Goal: Navigation & Orientation: Find specific page/section

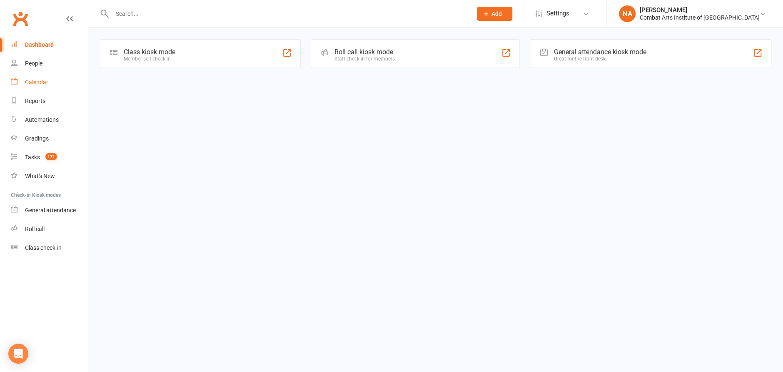
click at [43, 81] on div "Calendar" at bounding box center [36, 82] width 23 height 7
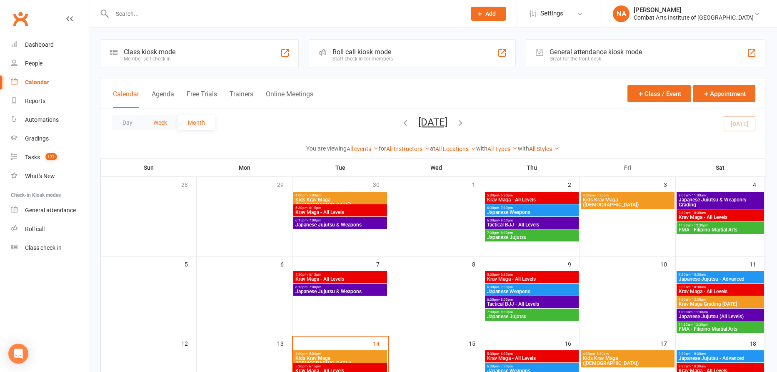
click at [164, 121] on button "Week" at bounding box center [160, 122] width 35 height 15
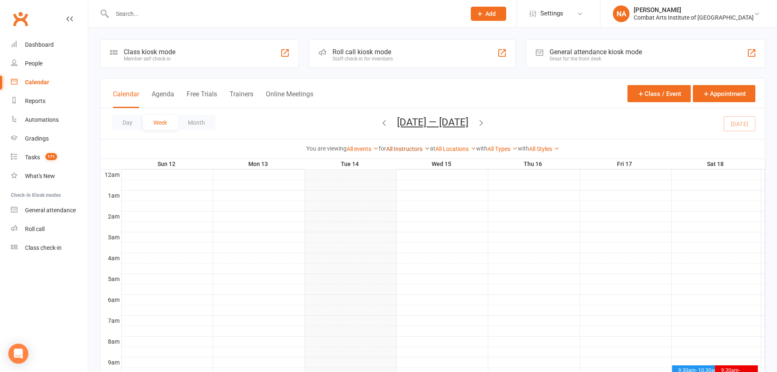
click at [390, 148] on link "All Instructors" at bounding box center [408, 148] width 44 height 7
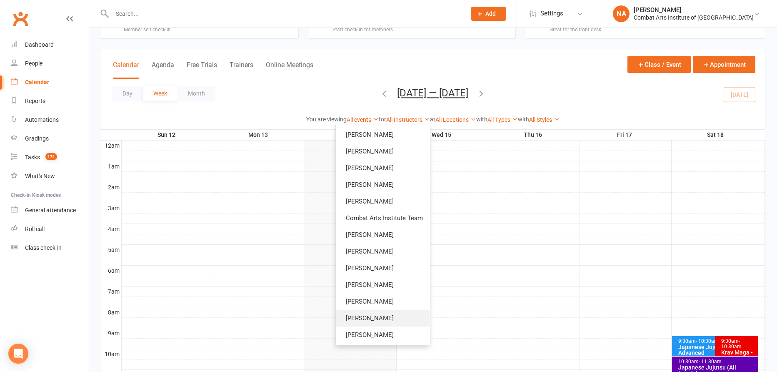
scroll to position [41, 0]
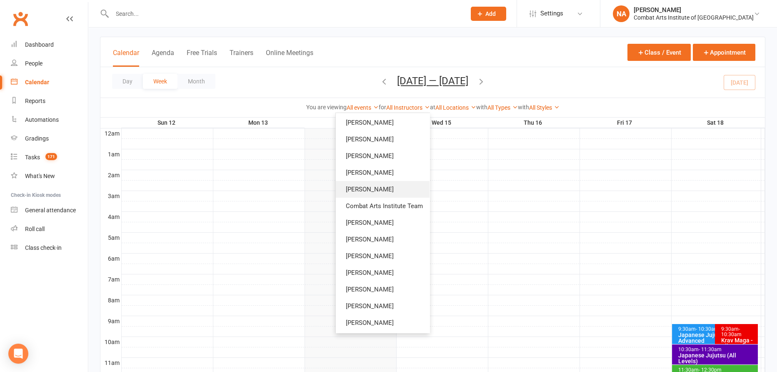
drag, startPoint x: 375, startPoint y: 185, endPoint x: 385, endPoint y: 189, distance: 11.2
click at [375, 185] on link "[PERSON_NAME]" at bounding box center [383, 189] width 94 height 17
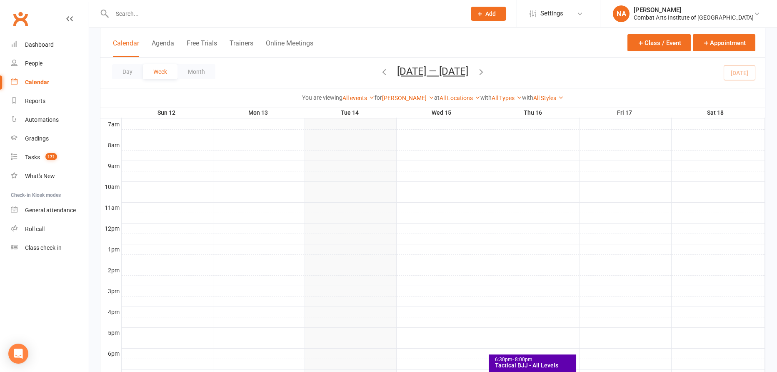
scroll to position [208, 0]
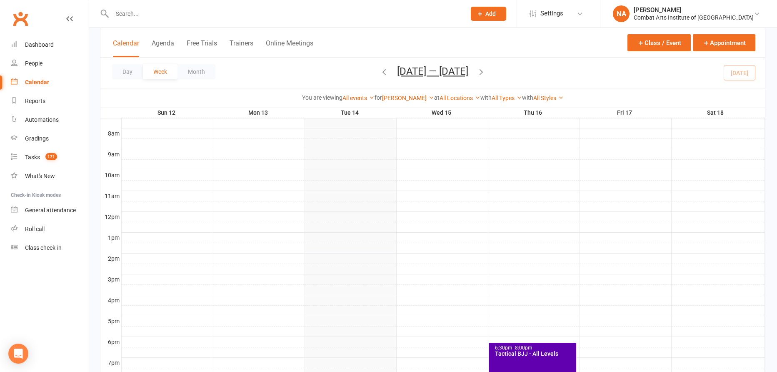
click at [380, 68] on icon "button" at bounding box center [384, 71] width 9 height 9
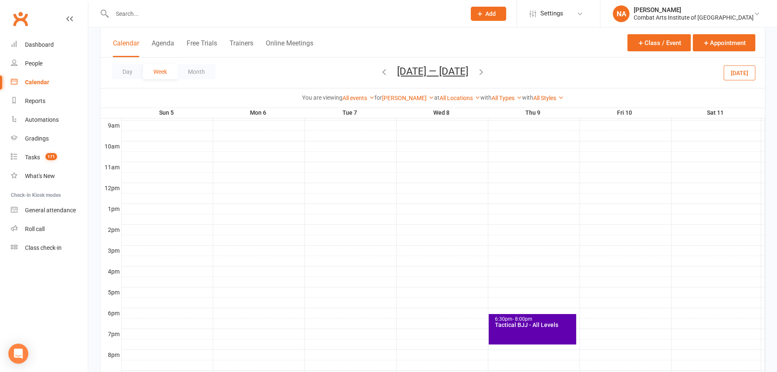
scroll to position [250, 0]
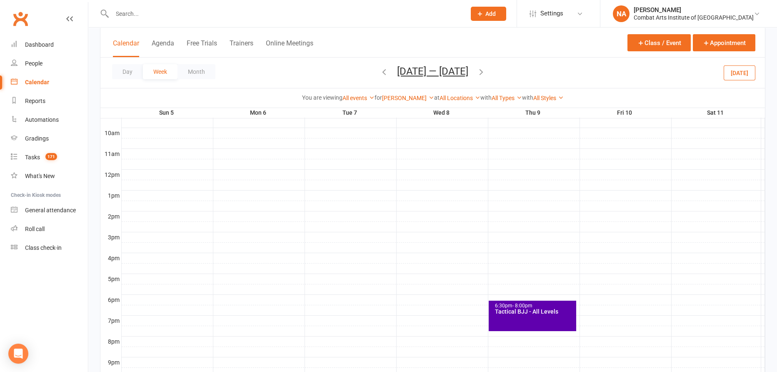
drag, startPoint x: 340, startPoint y: 16, endPoint x: 352, endPoint y: 63, distance: 49.1
click at [340, 16] on input "text" at bounding box center [285, 14] width 350 height 12
click at [416, 95] on link "[PERSON_NAME]" at bounding box center [408, 98] width 52 height 7
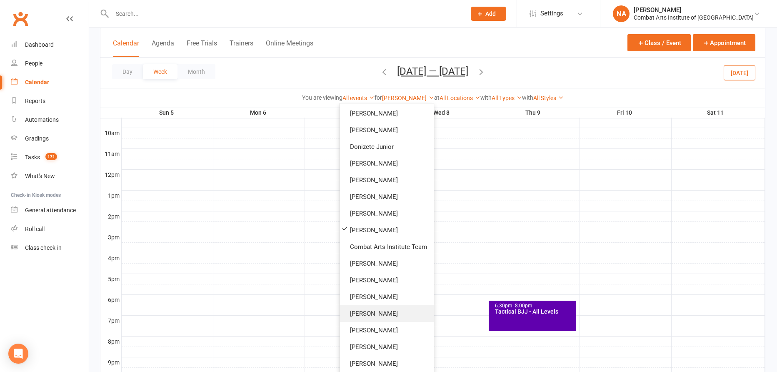
click at [373, 310] on link "[PERSON_NAME]" at bounding box center [387, 313] width 94 height 17
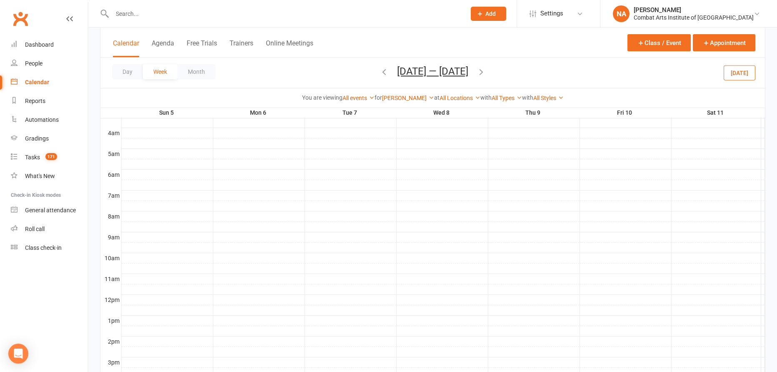
scroll to position [166, 0]
click at [402, 97] on link "[PERSON_NAME]" at bounding box center [408, 98] width 52 height 7
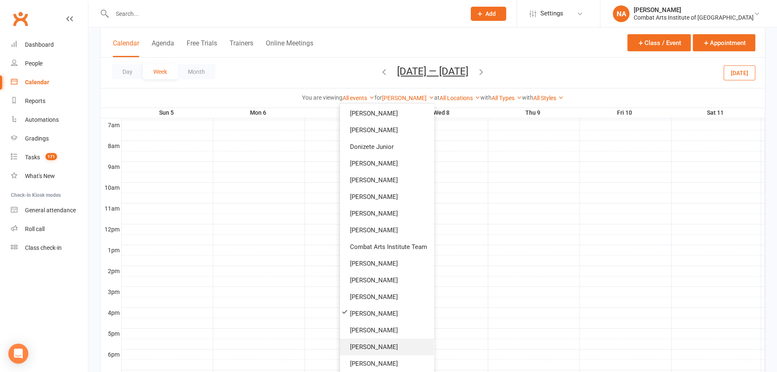
scroll to position [208, 0]
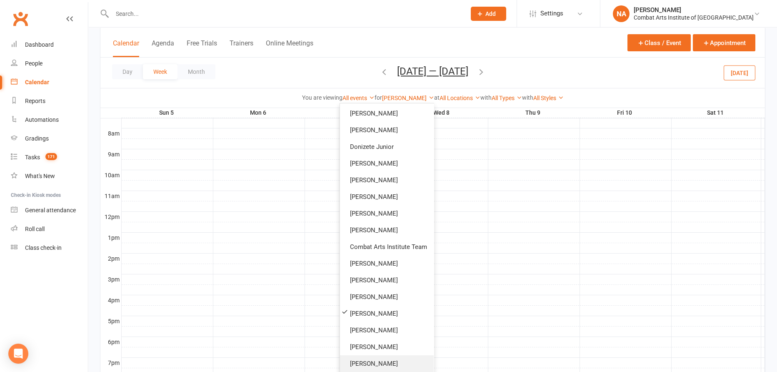
click at [373, 361] on link "[PERSON_NAME]" at bounding box center [387, 363] width 94 height 17
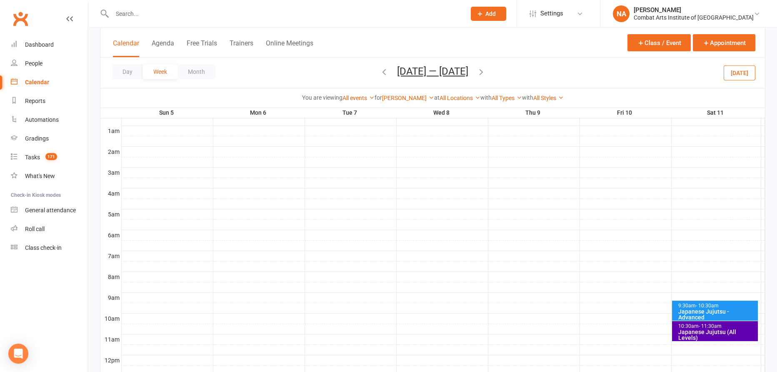
scroll to position [83, 0]
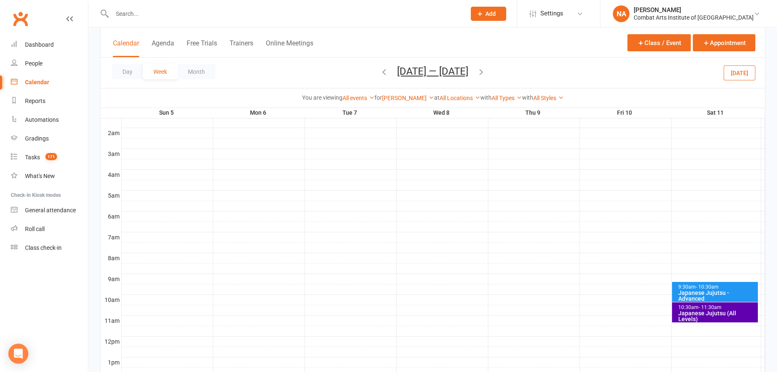
drag, startPoint x: 320, startPoint y: 67, endPoint x: 333, endPoint y: 72, distance: 14.2
click at [320, 67] on div "Day Week Month [DATE] — [DATE] [DATE] Sun Mon Tue Wed Thu Fri Sat 28 29 30 01 0…" at bounding box center [432, 72] width 665 height 30
click at [398, 97] on link "[PERSON_NAME]" at bounding box center [408, 98] width 52 height 7
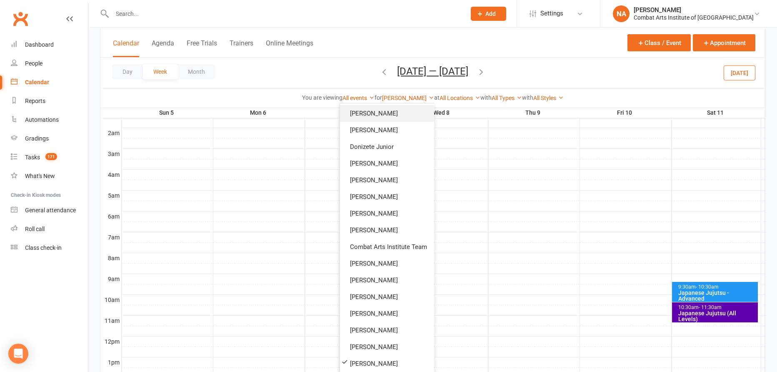
click at [379, 113] on link "[PERSON_NAME]" at bounding box center [387, 113] width 94 height 17
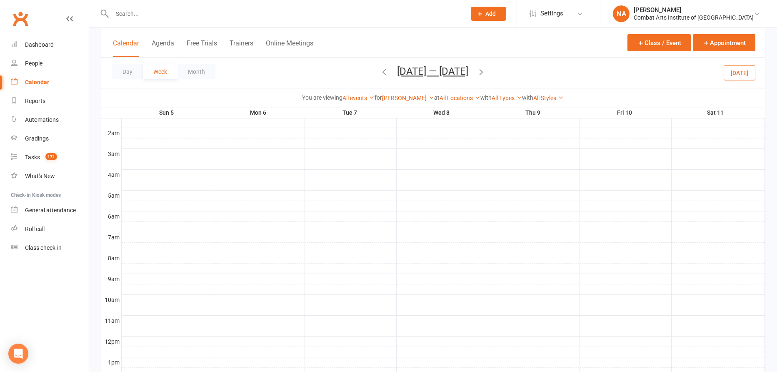
scroll to position [41, 0]
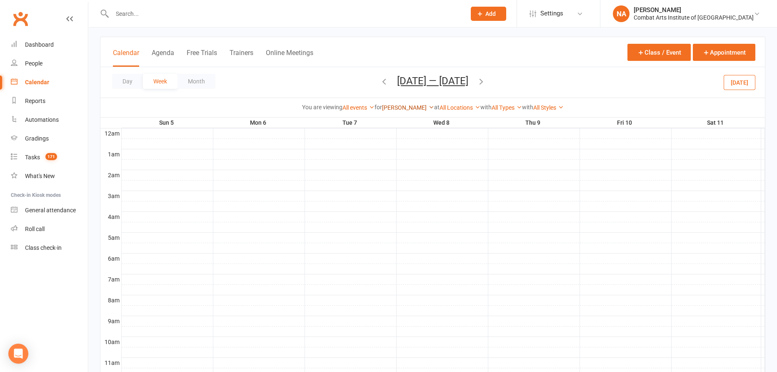
click at [402, 105] on link "[PERSON_NAME]" at bounding box center [408, 107] width 52 height 7
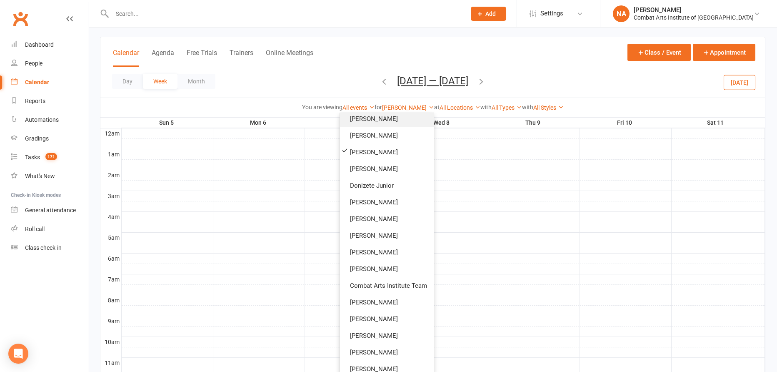
scroll to position [0, 0]
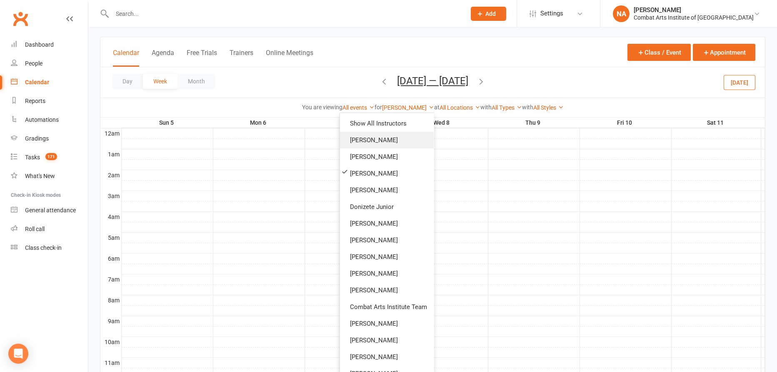
click at [390, 140] on link "[PERSON_NAME]" at bounding box center [387, 140] width 94 height 17
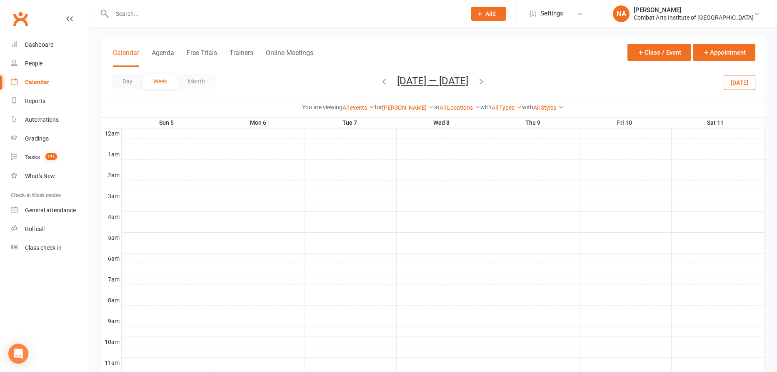
click at [402, 102] on div "You are viewing All events All events Empty events Full events Non-empty events…" at bounding box center [432, 107] width 655 height 10
click at [400, 110] on div "[PERSON_NAME] Show All Instructors [PERSON_NAME] [PERSON_NAME] [PERSON_NAME] [P…" at bounding box center [408, 107] width 52 height 9
click at [400, 107] on link "[PERSON_NAME]" at bounding box center [408, 107] width 52 height 7
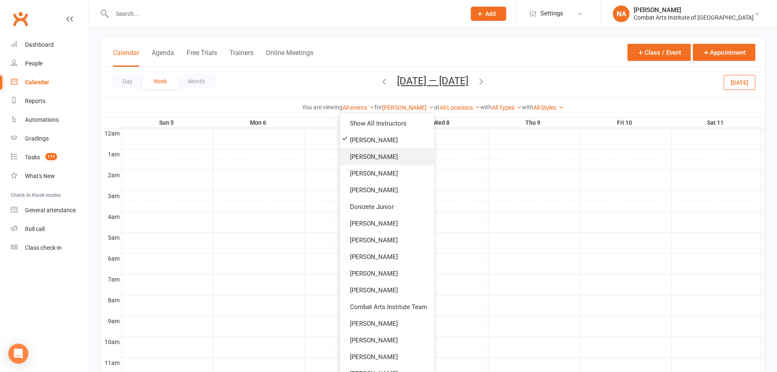
click at [385, 154] on link "[PERSON_NAME]" at bounding box center [387, 156] width 94 height 17
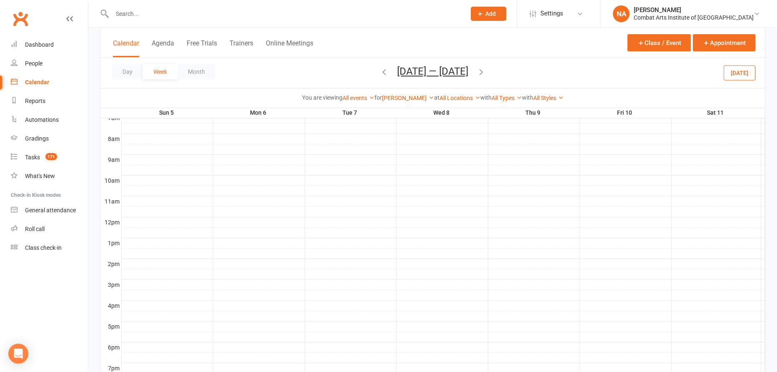
scroll to position [190, 0]
click at [415, 97] on link "[PERSON_NAME]" at bounding box center [408, 98] width 52 height 7
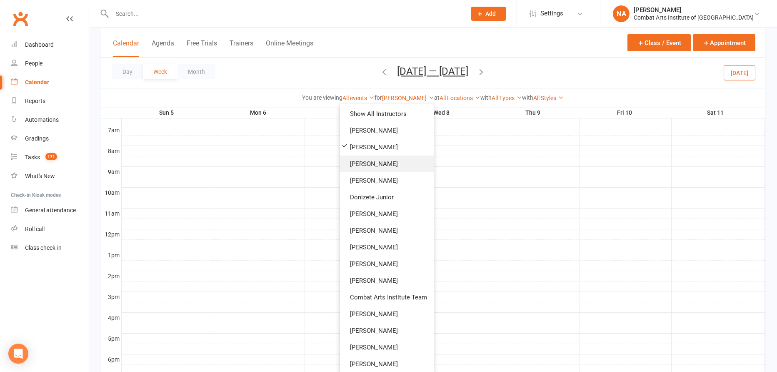
click at [362, 162] on link "[PERSON_NAME]" at bounding box center [387, 163] width 94 height 17
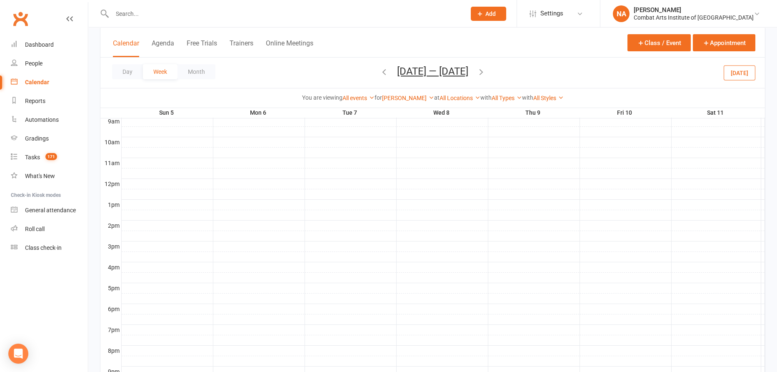
scroll to position [232, 0]
click at [412, 97] on link "[PERSON_NAME]" at bounding box center [408, 98] width 52 height 7
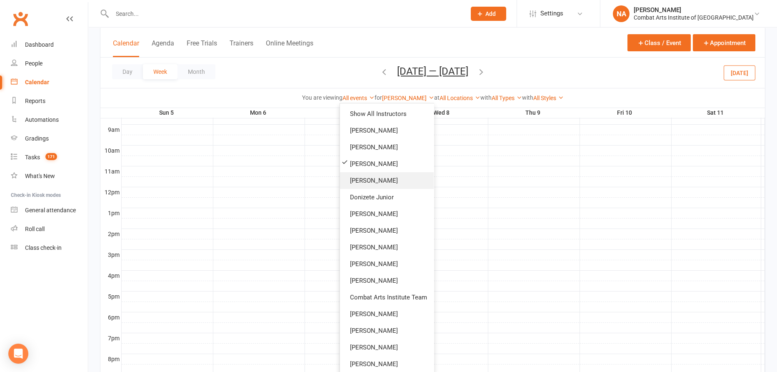
click at [371, 178] on link "[PERSON_NAME]" at bounding box center [387, 180] width 94 height 17
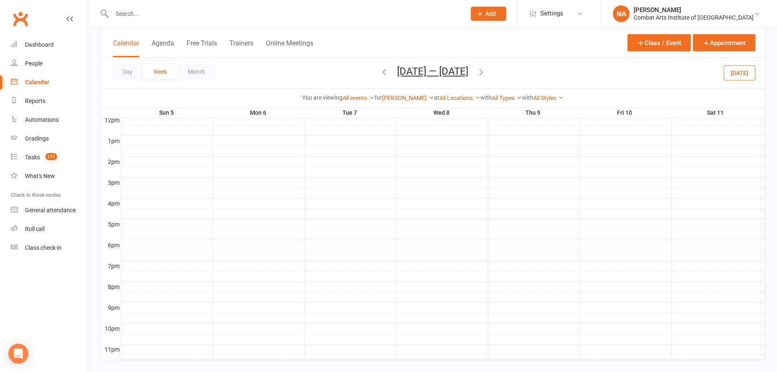
scroll to position [274, 0]
click at [407, 97] on link "[PERSON_NAME]" at bounding box center [408, 98] width 52 height 7
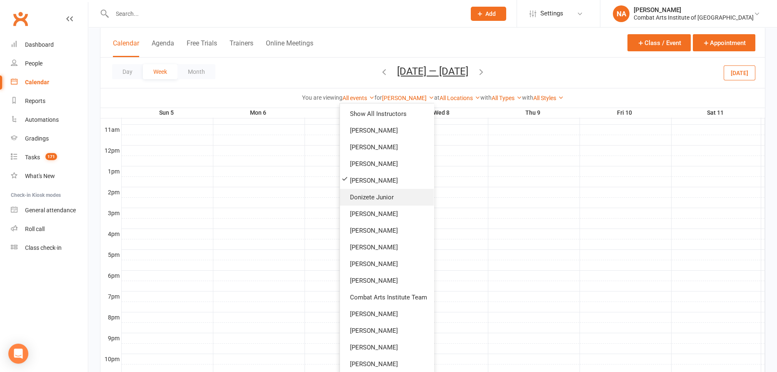
click at [378, 199] on link "Donizete Junior" at bounding box center [387, 197] width 94 height 17
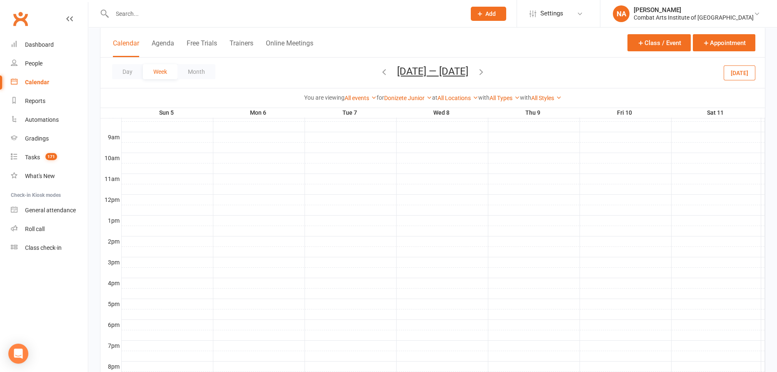
scroll to position [316, 0]
click at [416, 97] on link "Donizete Junior" at bounding box center [408, 98] width 48 height 7
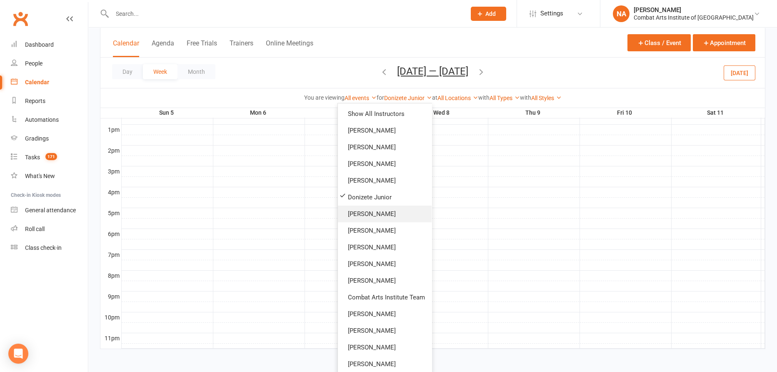
click at [375, 212] on link "[PERSON_NAME]" at bounding box center [385, 213] width 94 height 17
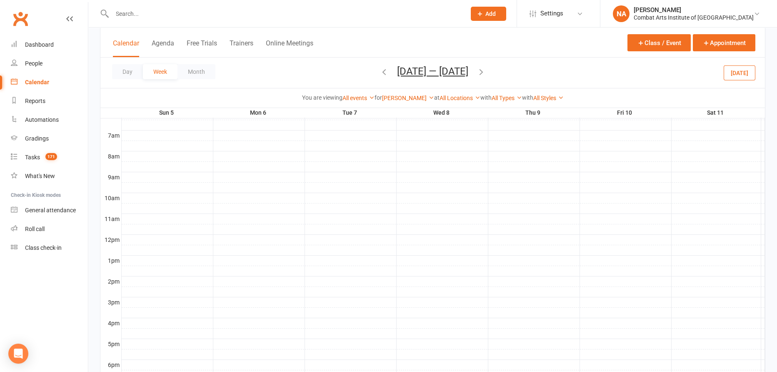
scroll to position [316, 0]
click at [395, 101] on div "[PERSON_NAME] Show All Instructors [PERSON_NAME] [PERSON_NAME] [PERSON_NAME] [P…" at bounding box center [408, 97] width 52 height 9
click at [408, 95] on link "[PERSON_NAME]" at bounding box center [408, 98] width 52 height 7
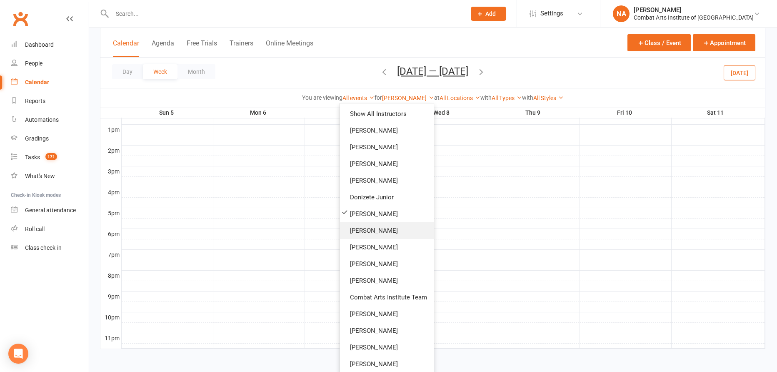
click at [371, 234] on link "[PERSON_NAME]" at bounding box center [387, 230] width 94 height 17
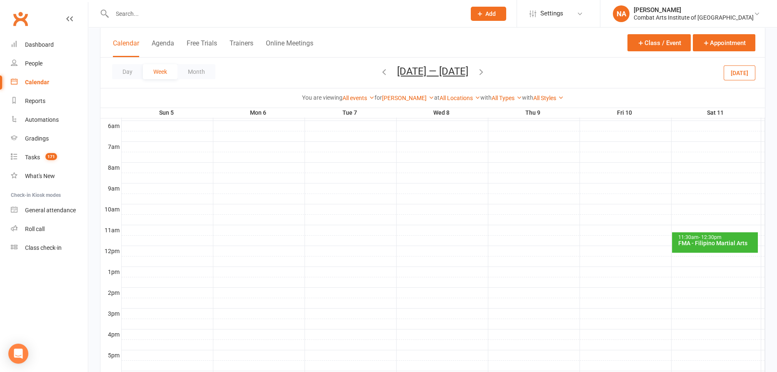
scroll to position [149, 0]
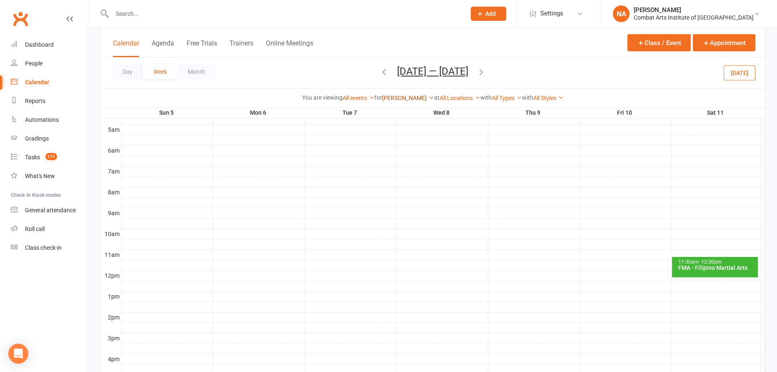
click at [393, 95] on link "[PERSON_NAME]" at bounding box center [408, 98] width 52 height 7
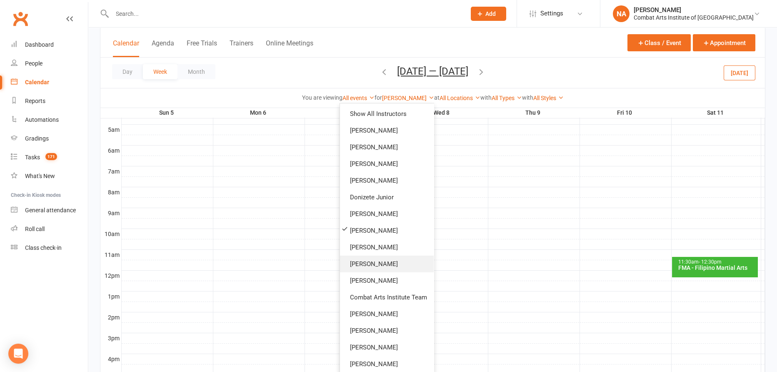
click at [366, 258] on link "[PERSON_NAME]" at bounding box center [387, 263] width 94 height 17
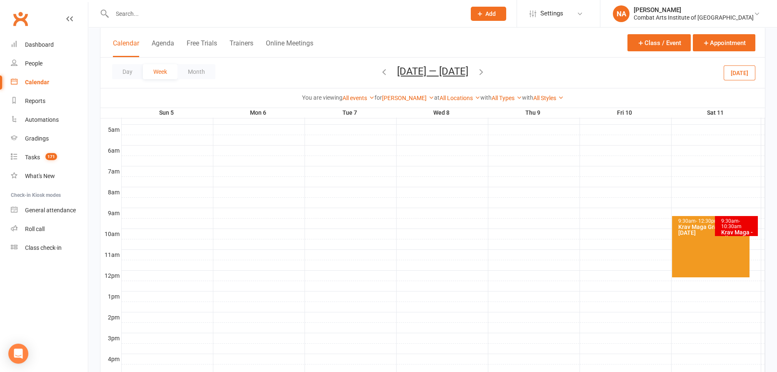
click at [395, 101] on div "[PERSON_NAME] Show All Instructors [PERSON_NAME] [PERSON_NAME] [PERSON_NAME] [P…" at bounding box center [408, 97] width 52 height 9
click at [399, 99] on link "[PERSON_NAME]" at bounding box center [408, 98] width 52 height 7
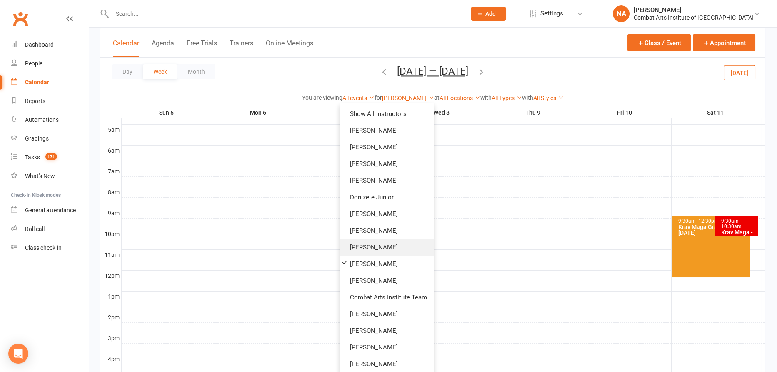
click at [376, 244] on link "[PERSON_NAME]" at bounding box center [387, 247] width 94 height 17
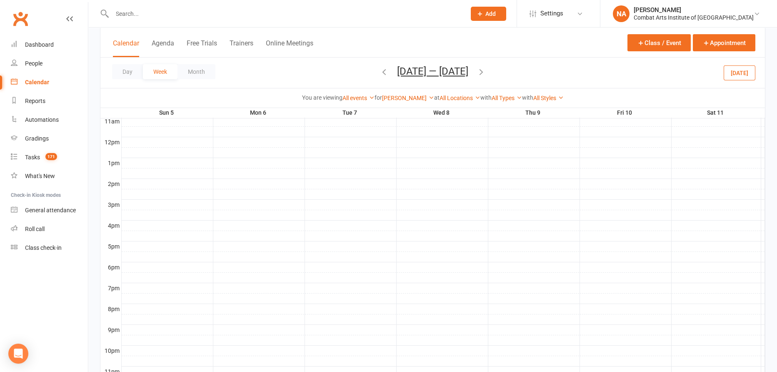
scroll to position [292, 0]
click at [415, 97] on link "[PERSON_NAME]" at bounding box center [408, 98] width 52 height 7
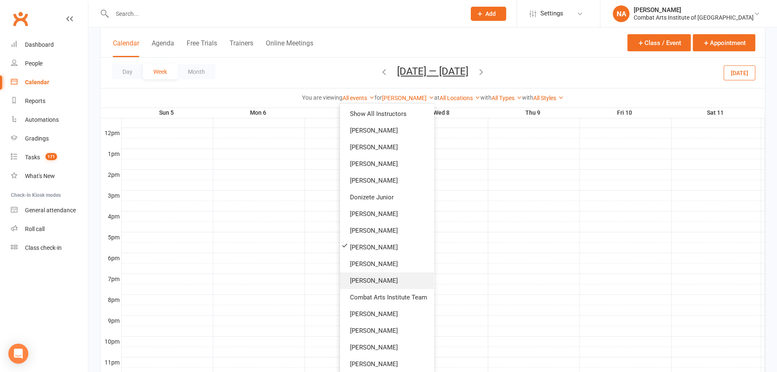
click at [371, 277] on link "[PERSON_NAME]" at bounding box center [387, 280] width 94 height 17
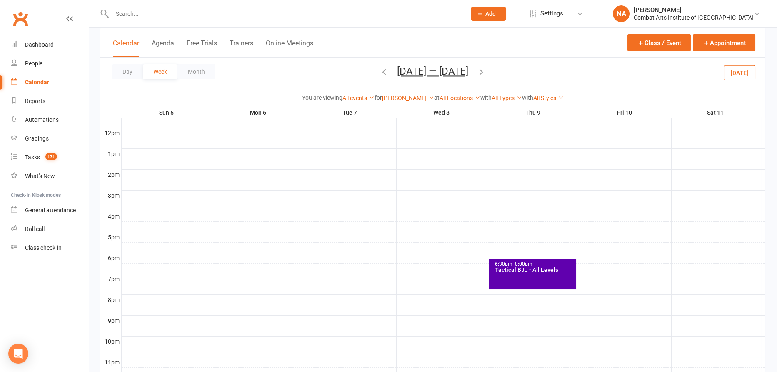
click at [413, 93] on div "[PERSON_NAME] Show All Instructors [PERSON_NAME] [PERSON_NAME] [PERSON_NAME] [P…" at bounding box center [408, 97] width 52 height 9
click at [413, 97] on link "[PERSON_NAME]" at bounding box center [408, 98] width 52 height 7
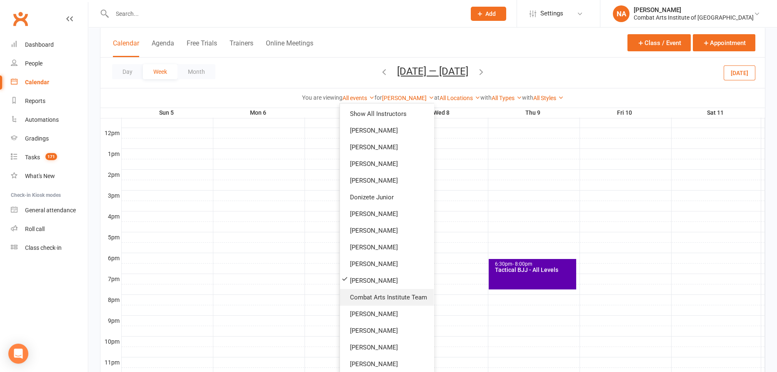
click at [377, 292] on link "Combat Arts Institute Team" at bounding box center [387, 297] width 94 height 17
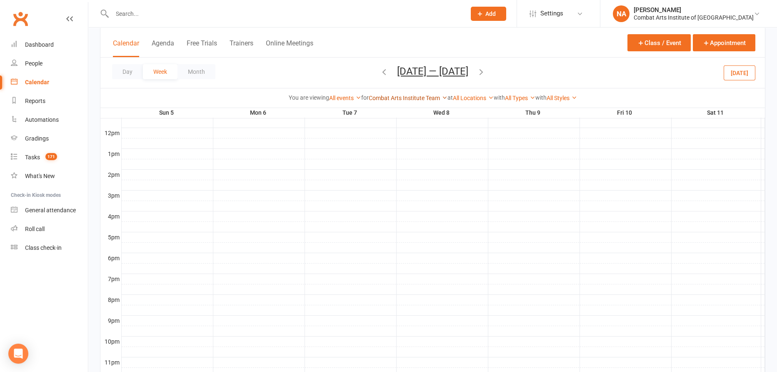
click at [415, 96] on link "Combat Arts Institute Team" at bounding box center [408, 98] width 79 height 7
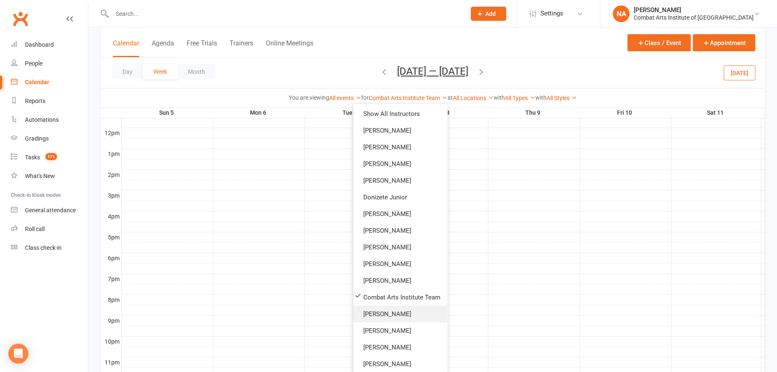
click at [375, 313] on link "[PERSON_NAME]" at bounding box center [400, 313] width 94 height 17
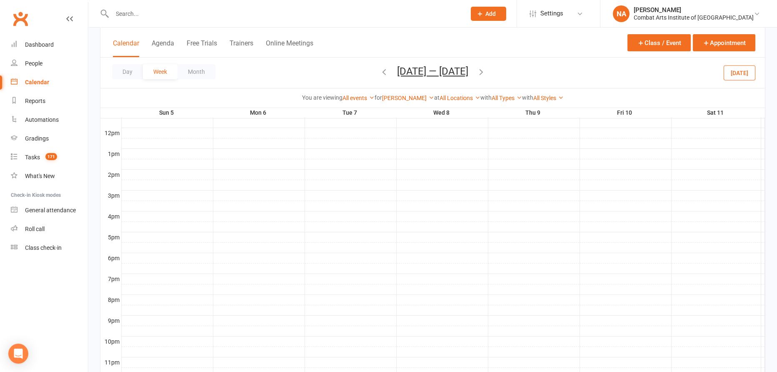
scroll to position [316, 0]
click at [417, 97] on link "[PERSON_NAME]" at bounding box center [408, 98] width 52 height 7
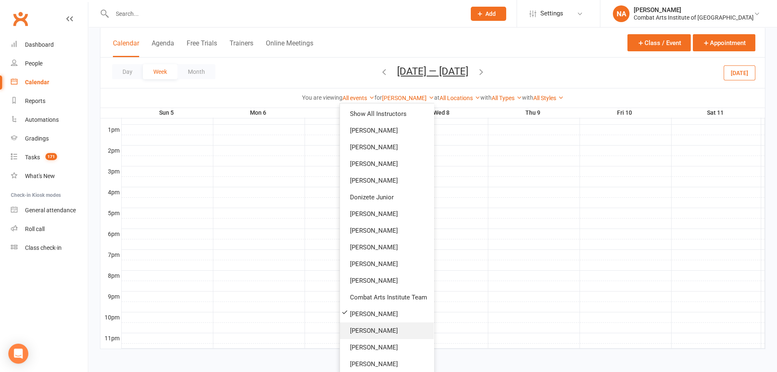
click at [356, 329] on link "[PERSON_NAME]" at bounding box center [387, 330] width 94 height 17
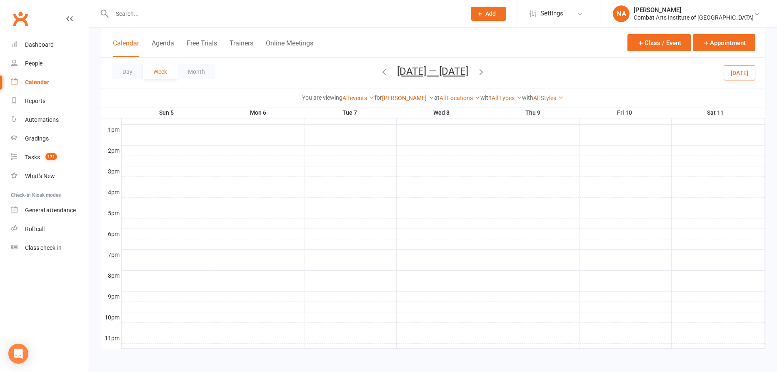
click at [407, 104] on div "You are viewing All events All events Empty events Full events Non-empty events…" at bounding box center [432, 97] width 665 height 19
click at [409, 102] on div "[PERSON_NAME] Show All Instructors [PERSON_NAME] [PERSON_NAME] [PERSON_NAME] [P…" at bounding box center [408, 97] width 52 height 9
click at [412, 95] on link "[PERSON_NAME]" at bounding box center [408, 98] width 52 height 7
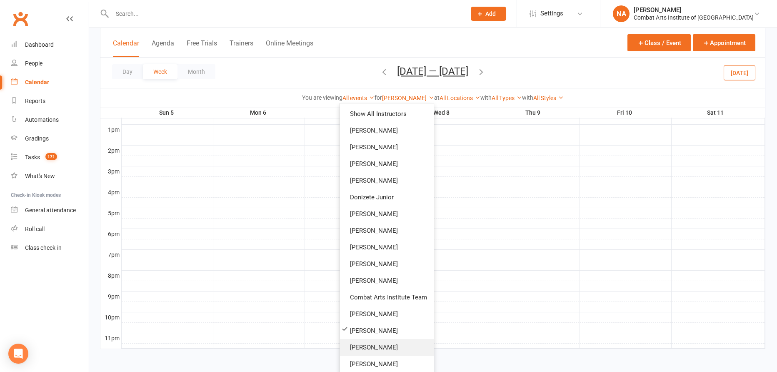
click at [349, 345] on link "[PERSON_NAME]" at bounding box center [387, 347] width 94 height 17
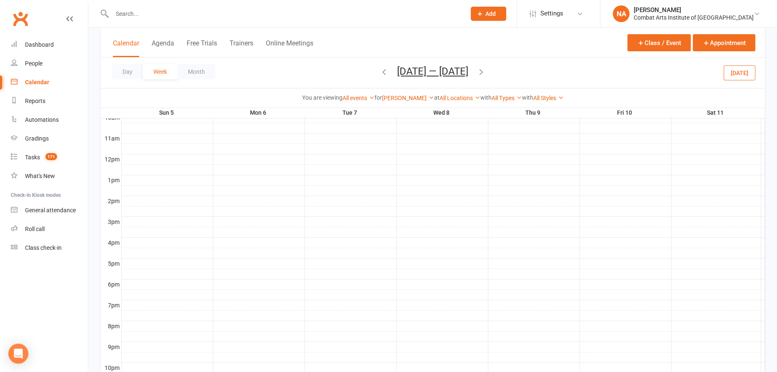
scroll to position [316, 0]
click at [404, 100] on link "[PERSON_NAME]" at bounding box center [408, 98] width 52 height 7
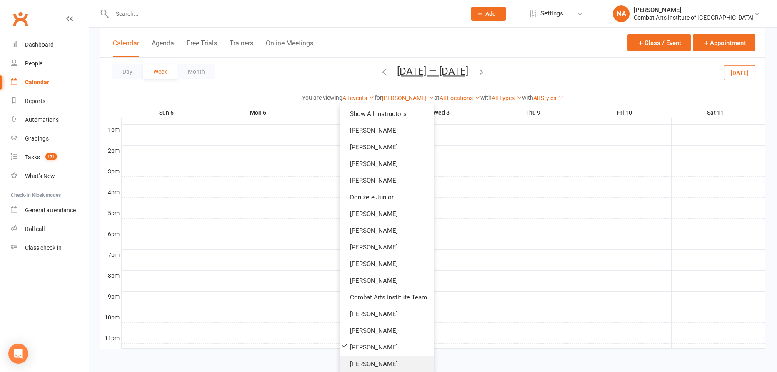
click at [350, 358] on link "[PERSON_NAME]" at bounding box center [387, 363] width 94 height 17
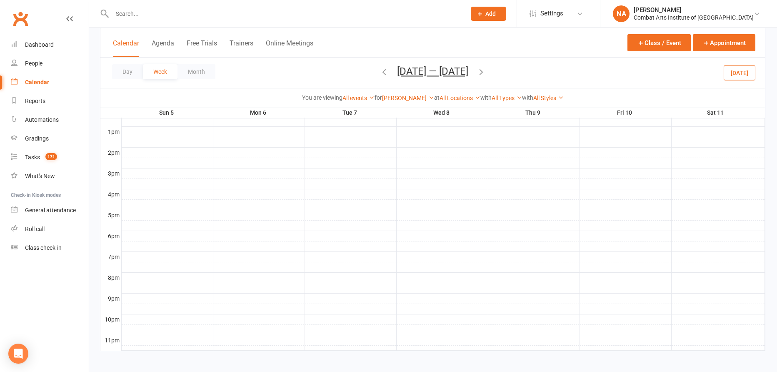
scroll to position [316, 0]
click at [402, 98] on link "[PERSON_NAME]" at bounding box center [408, 98] width 52 height 7
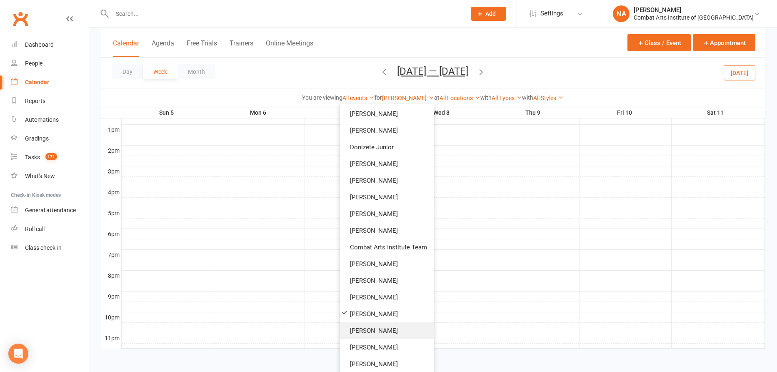
scroll to position [50, 0]
click at [378, 326] on link "[PERSON_NAME]" at bounding box center [387, 330] width 94 height 17
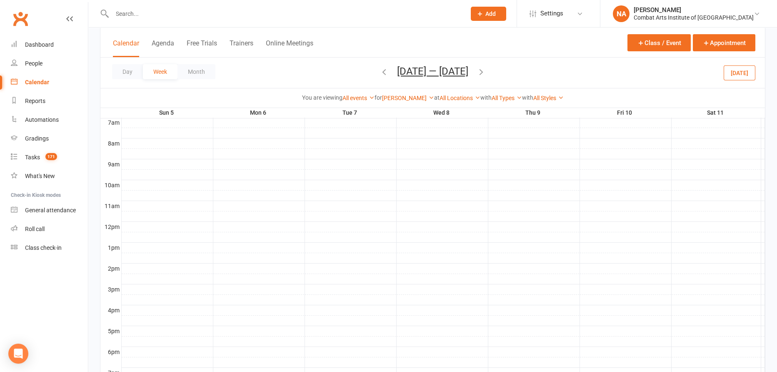
scroll to position [316, 0]
click at [417, 102] on div "You are viewing All events All events Empty events Full events Non-empty events…" at bounding box center [432, 97] width 665 height 19
click at [417, 96] on link "[PERSON_NAME]" at bounding box center [408, 98] width 52 height 7
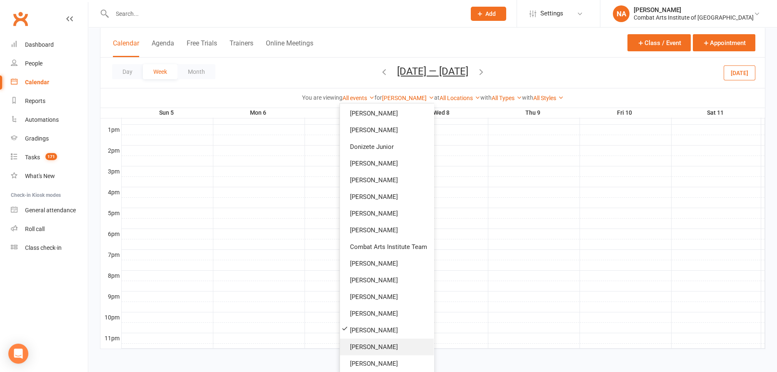
click at [370, 345] on link "[PERSON_NAME]" at bounding box center [387, 346] width 94 height 17
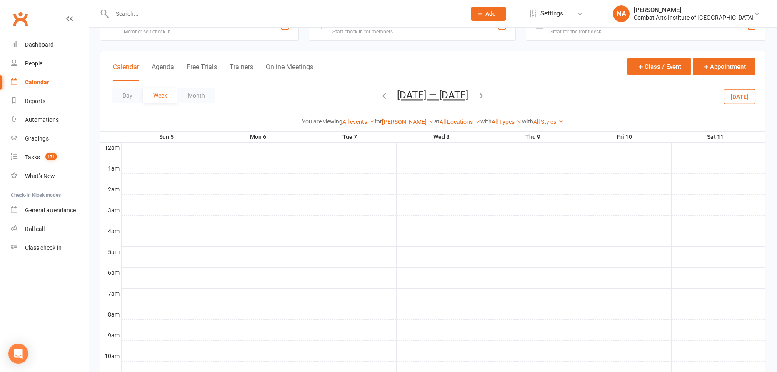
scroll to position [24, 0]
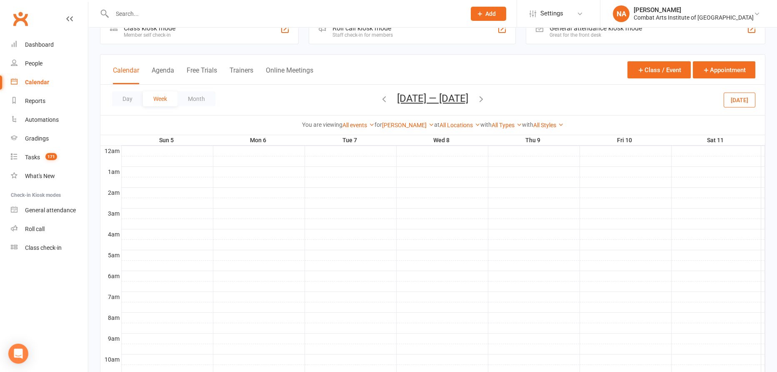
drag, startPoint x: 409, startPoint y: 114, endPoint x: 409, endPoint y: 129, distance: 15.4
click at [409, 115] on div "Calendar Agenda Free Trials Trainers Online Meetings Class / Event Appointment …" at bounding box center [432, 94] width 665 height 81
click at [408, 123] on link "[PERSON_NAME]" at bounding box center [408, 125] width 52 height 7
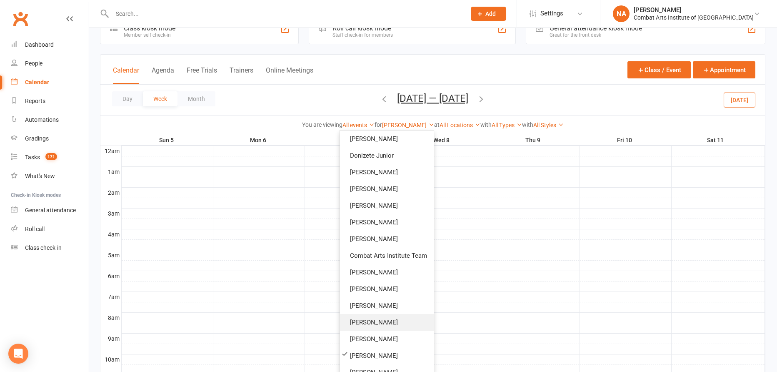
scroll to position [77, 0]
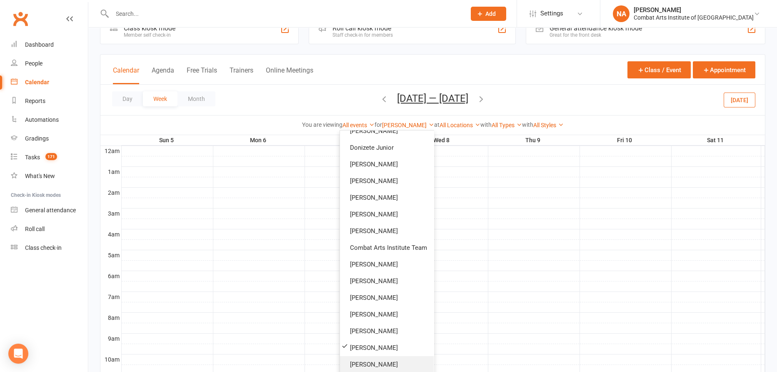
click at [370, 362] on link "[PERSON_NAME]" at bounding box center [387, 364] width 94 height 17
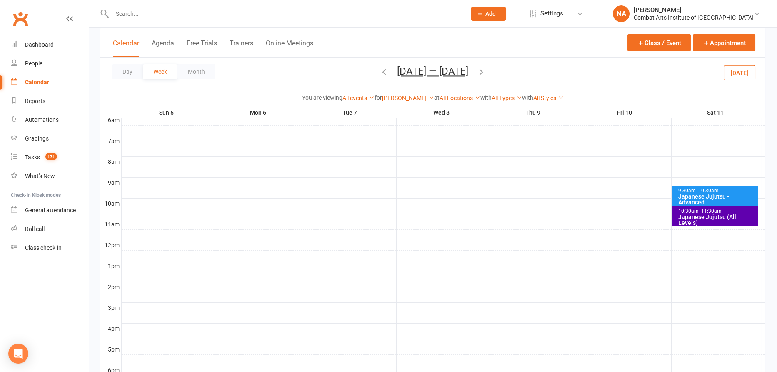
scroll to position [166, 0]
